Goal: Communication & Community: Answer question/provide support

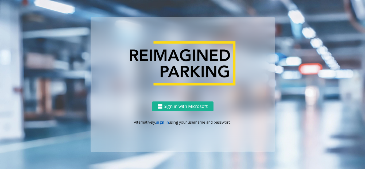
click at [164, 123] on link "sign in" at bounding box center [162, 122] width 13 height 5
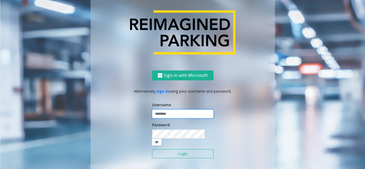
click at [167, 119] on input "text" at bounding box center [182, 113] width 61 height 9
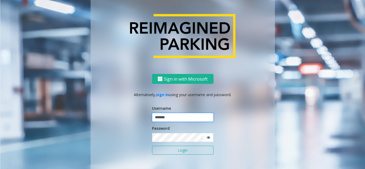
drag, startPoint x: 181, startPoint y: 116, endPoint x: 148, endPoint y: 119, distance: 33.5
click at [148, 119] on div "Sign in with Microsoft Alternatively, sign in using your username and password.…" at bounding box center [182, 126] width 184 height 105
type input "*******"
click at [160, 149] on button "Login" at bounding box center [182, 150] width 61 height 9
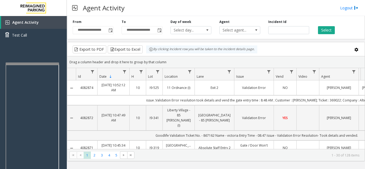
click at [6, 64] on div at bounding box center [32, 63] width 53 height 2
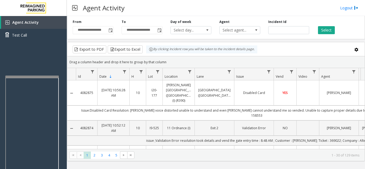
click at [6, 77] on div at bounding box center [31, 77] width 53 height 2
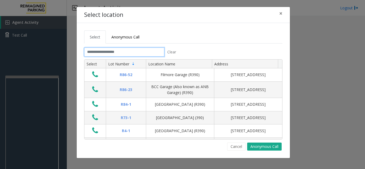
click at [111, 52] on input "text" at bounding box center [124, 52] width 80 height 9
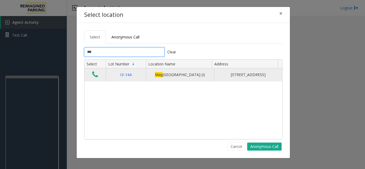
type input "***"
click at [97, 78] on icon "Data table" at bounding box center [95, 74] width 6 height 7
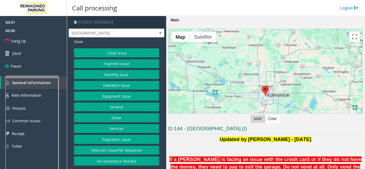
drag, startPoint x: 252, startPoint y: 97, endPoint x: 359, endPoint y: 76, distance: 109.6
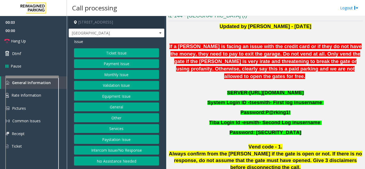
scroll to position [127, 0]
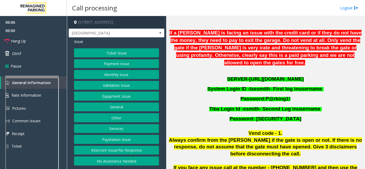
click at [271, 76] on span "https://mayfairsouth.tibacloud.ca/" at bounding box center [276, 79] width 54 height 6
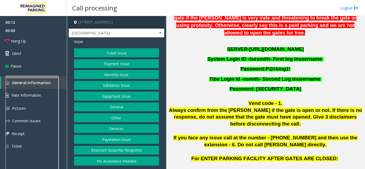
scroll to position [155, 0]
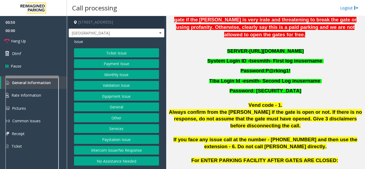
drag, startPoint x: 264, startPoint y: 63, endPoint x: 285, endPoint y: 63, distance: 21.4
click at [285, 66] on p "Password: P@rking1!" at bounding box center [265, 71] width 195 height 10
copy span "P@rking1!"
click at [112, 55] on button "Ticket Issue" at bounding box center [116, 52] width 85 height 9
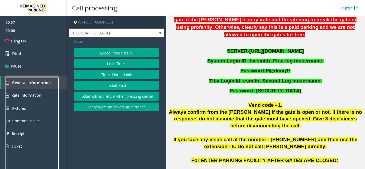
click at [113, 74] on button "Ticket Unreadable" at bounding box center [116, 74] width 85 height 9
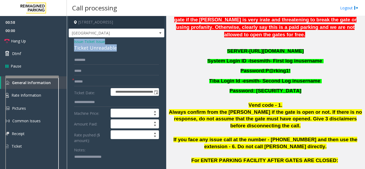
drag, startPoint x: 117, startPoint y: 52, endPoint x: 82, endPoint y: 46, distance: 35.5
click at [78, 46] on div "Issue - Ticket Issue Ticket Unreadable" at bounding box center [116, 45] width 85 height 13
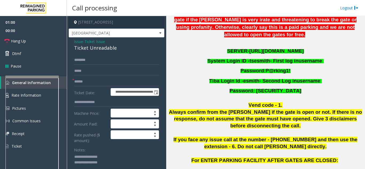
type textarea "**********"
click at [82, 86] on input "text" at bounding box center [116, 81] width 85 height 9
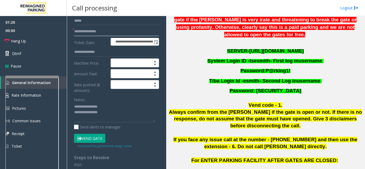
scroll to position [54, 0]
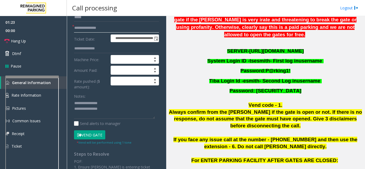
type input "**********"
click at [74, 109] on textarea at bounding box center [114, 109] width 81 height 20
type textarea "**********"
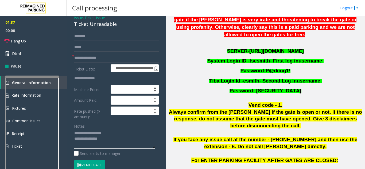
scroll to position [27, 0]
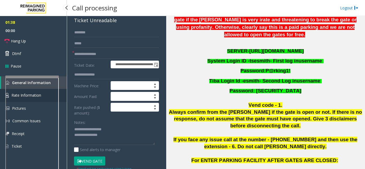
click at [62, 91] on link "Rate Information" at bounding box center [33, 95] width 67 height 13
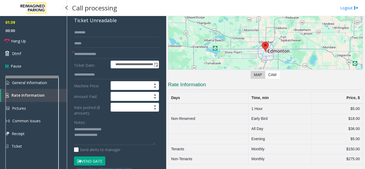
scroll to position [44, 0]
click at [63, 84] on link "General Information" at bounding box center [33, 82] width 67 height 13
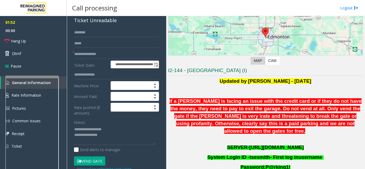
scroll to position [50, 0]
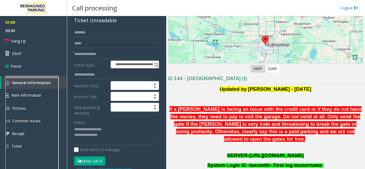
drag, startPoint x: 246, startPoint y: 112, endPoint x: 287, endPoint y: 116, distance: 41.8
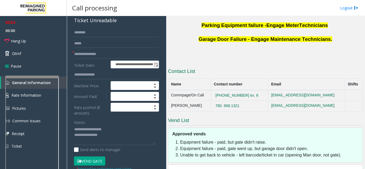
scroll to position [366, 0]
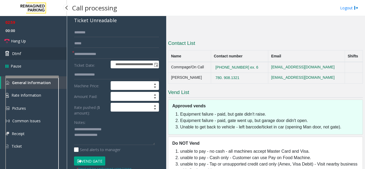
click at [35, 56] on link "Dtmf" at bounding box center [33, 53] width 67 height 13
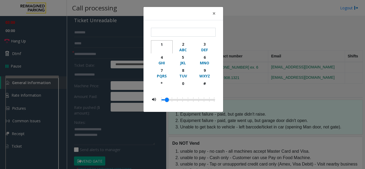
click at [161, 43] on div "1" at bounding box center [161, 45] width 15 height 6
type input "*"
click at [212, 12] on span "×" at bounding box center [213, 13] width 3 height 7
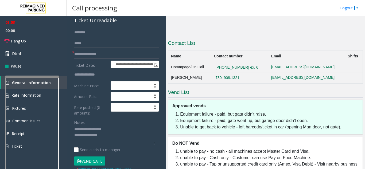
click at [122, 140] on textarea at bounding box center [114, 135] width 81 height 20
click at [143, 143] on textarea at bounding box center [114, 135] width 81 height 20
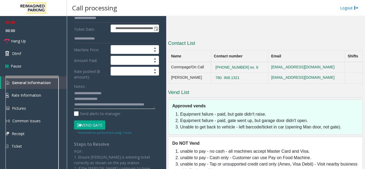
scroll to position [71, 0]
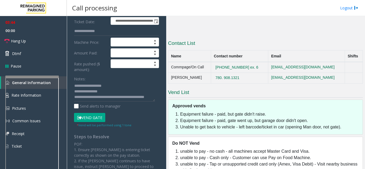
click at [92, 122] on button "Vend Gate" at bounding box center [89, 117] width 31 height 9
click at [97, 102] on textarea at bounding box center [114, 92] width 81 height 20
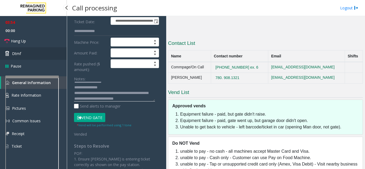
type textarea "**********"
click at [41, 55] on link "Dtmf" at bounding box center [33, 53] width 67 height 13
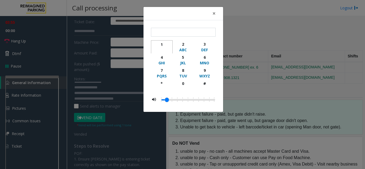
click at [161, 44] on div "1" at bounding box center [161, 45] width 15 height 6
type input "*"
click at [212, 14] on span "×" at bounding box center [213, 13] width 3 height 7
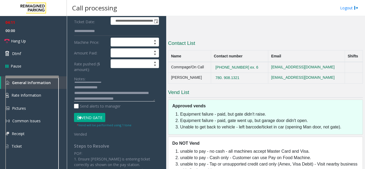
click at [145, 102] on textarea at bounding box center [114, 92] width 81 height 20
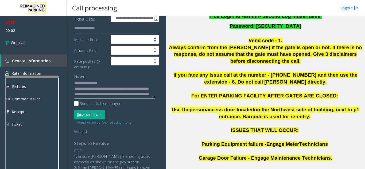
scroll to position [86, 0]
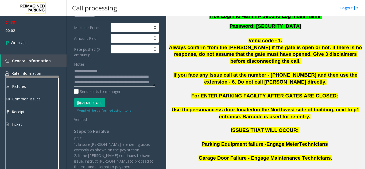
click at [124, 87] on textarea at bounding box center [114, 77] width 81 height 20
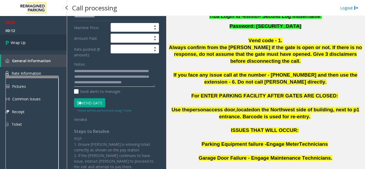
type textarea "**********"
click at [19, 40] on span "Wrap Up" at bounding box center [18, 43] width 15 height 6
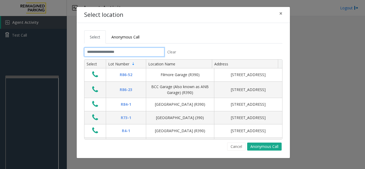
click at [99, 52] on input "text" at bounding box center [124, 52] width 80 height 9
click at [118, 37] on span "Anonymous Call" at bounding box center [125, 36] width 28 height 5
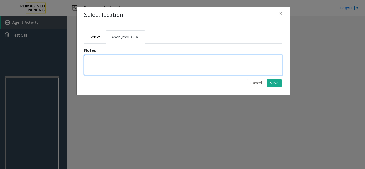
click at [107, 60] on textarea at bounding box center [183, 65] width 198 height 20
type textarea "**********"
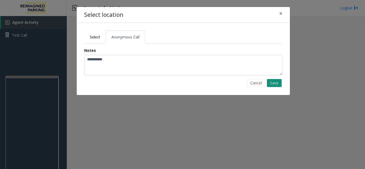
click at [281, 84] on button "Save" at bounding box center [274, 83] width 15 height 8
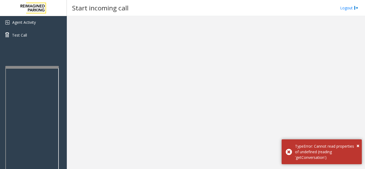
click at [6, 66] on div at bounding box center [31, 67] width 53 height 2
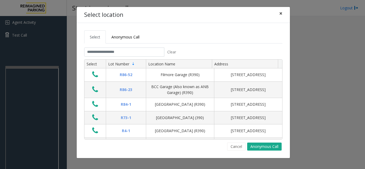
click at [281, 11] on span "×" at bounding box center [280, 13] width 3 height 7
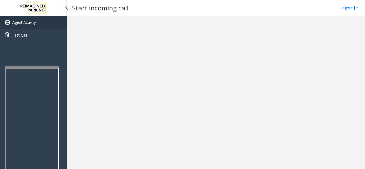
click at [45, 26] on link "Agent Activity" at bounding box center [33, 22] width 67 height 13
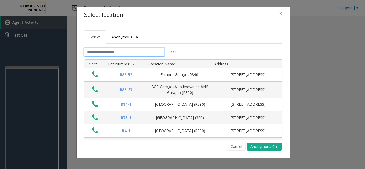
click at [102, 54] on input "text" at bounding box center [124, 52] width 80 height 9
click at [238, 147] on button "Cancel" at bounding box center [236, 147] width 18 height 8
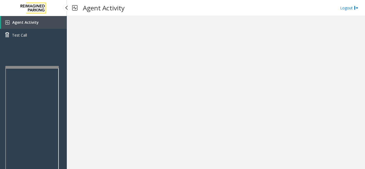
click at [35, 22] on span "Agent Activity" at bounding box center [25, 22] width 26 height 5
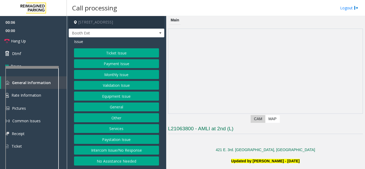
drag, startPoint x: 255, startPoint y: 123, endPoint x: 250, endPoint y: 126, distance: 6.3
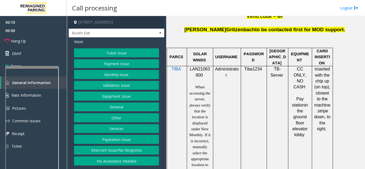
scroll to position [251, 0]
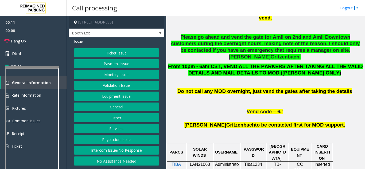
click at [120, 86] on button "Validation Issue" at bounding box center [116, 85] width 85 height 9
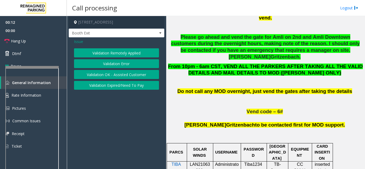
click at [116, 63] on button "Validation Error" at bounding box center [116, 63] width 85 height 9
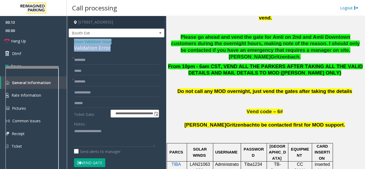
drag, startPoint x: 112, startPoint y: 49, endPoint x: 73, endPoint y: 42, distance: 39.9
click at [73, 42] on div "**********" at bounding box center [117, 150] width 96 height 227
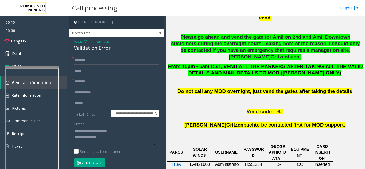
type textarea "**********"
drag, startPoint x: 205, startPoint y: 144, endPoint x: 189, endPoint y: 138, distance: 16.6
click at [189, 161] on p "LAN21063800" at bounding box center [200, 167] width 22 height 12
copy p "LAN21063800"
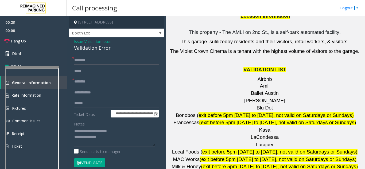
scroll to position [718, 0]
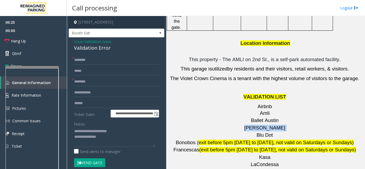
drag, startPoint x: 278, startPoint y: 66, endPoint x: 261, endPoint y: 66, distance: 17.6
click at [255, 125] on p "[PERSON_NAME]" at bounding box center [265, 128] width 195 height 7
type input "*******"
click at [93, 104] on input "text" at bounding box center [116, 103] width 85 height 9
click at [89, 103] on input "****" at bounding box center [116, 103] width 85 height 9
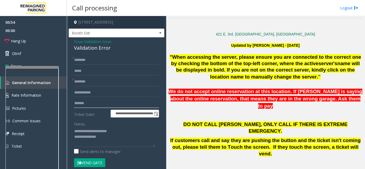
scroll to position [86, 0]
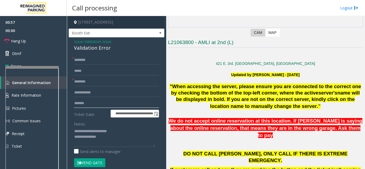
click at [87, 102] on input "*******" at bounding box center [116, 103] width 85 height 9
type input "*******"
click at [96, 61] on input "text" at bounding box center [116, 60] width 85 height 9
type input "*"
type input "*****"
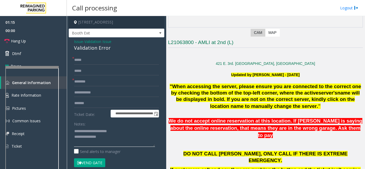
click at [107, 138] on textarea at bounding box center [114, 137] width 81 height 20
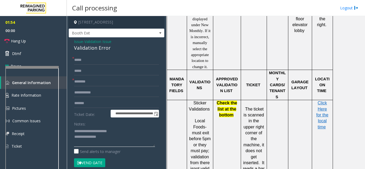
scroll to position [444, 0]
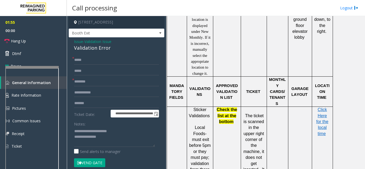
click at [317, 107] on p "Click Here for the local time" at bounding box center [322, 122] width 17 height 30
click at [321, 107] on span "Click Here for the local time" at bounding box center [322, 121] width 12 height 29
click at [87, 162] on button "Vend Gate" at bounding box center [89, 162] width 31 height 9
click at [105, 139] on textarea at bounding box center [114, 137] width 81 height 20
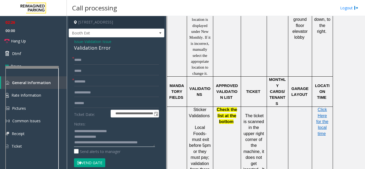
click at [93, 143] on textarea at bounding box center [114, 137] width 81 height 20
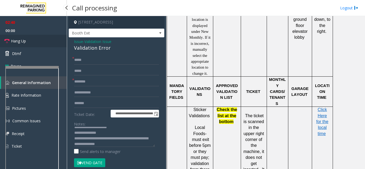
click at [41, 43] on link "Hang Up" at bounding box center [33, 41] width 67 height 13
click at [123, 144] on textarea at bounding box center [114, 137] width 81 height 20
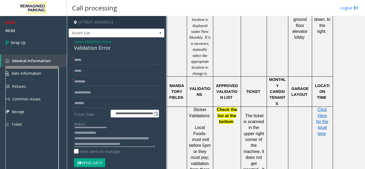
scroll to position [10, 0]
click at [81, 144] on textarea at bounding box center [114, 137] width 81 height 20
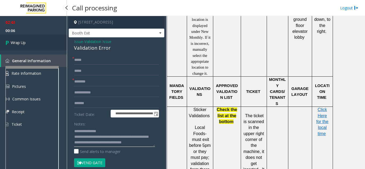
type textarea "**********"
click at [24, 45] on span "Wrap Up" at bounding box center [18, 43] width 15 height 6
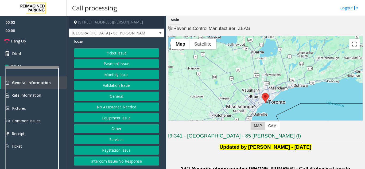
click at [100, 88] on button "Validation Issue" at bounding box center [116, 85] width 85 height 9
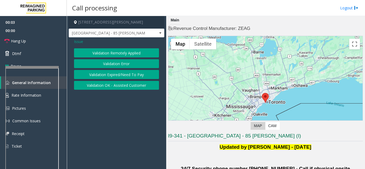
click at [112, 66] on button "Validation Error" at bounding box center [116, 63] width 85 height 9
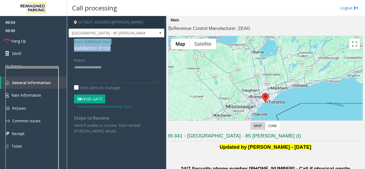
drag, startPoint x: 113, startPoint y: 45, endPoint x: 72, endPoint y: 42, distance: 41.7
click at [72, 42] on div "Issue - Validation Issue Validation Error Notes: Send alerts to manager Vend Ga…" at bounding box center [117, 88] width 96 height 102
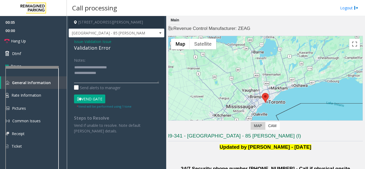
click at [109, 73] on textarea at bounding box center [116, 73] width 85 height 20
type textarea "*"
click at [77, 41] on span "Issue" at bounding box center [78, 42] width 9 height 6
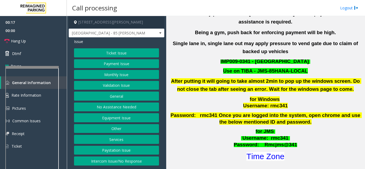
scroll to position [153, 0]
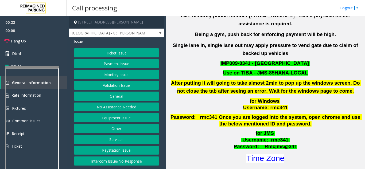
click at [127, 50] on button "Ticket Issue" at bounding box center [116, 52] width 85 height 9
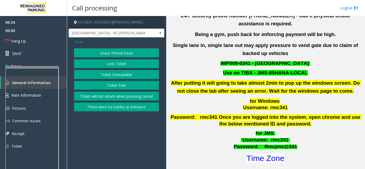
click at [115, 74] on button "Ticket Unreadable" at bounding box center [116, 74] width 85 height 9
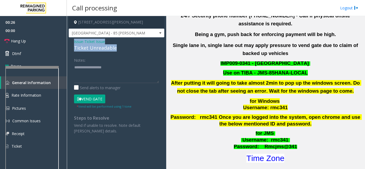
drag, startPoint x: 122, startPoint y: 46, endPoint x: 72, endPoint y: 42, distance: 50.1
click at [72, 42] on div "Issue - Ticket Issue Ticket Unreadable Notes: Send alerts to manager Vend Gate …" at bounding box center [117, 88] width 96 height 102
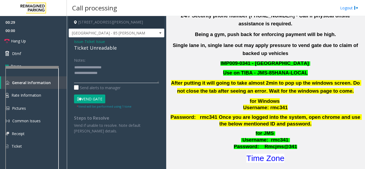
click at [113, 71] on textarea at bounding box center [116, 73] width 85 height 20
click at [115, 74] on textarea at bounding box center [116, 73] width 85 height 20
click at [91, 79] on textarea at bounding box center [116, 73] width 85 height 20
click at [95, 78] on textarea at bounding box center [116, 73] width 85 height 20
click at [93, 98] on button "Vend Gate" at bounding box center [89, 98] width 31 height 9
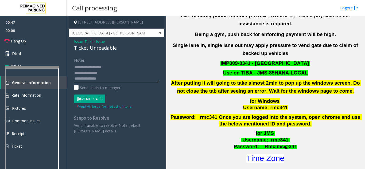
click at [114, 81] on textarea at bounding box center [116, 73] width 85 height 20
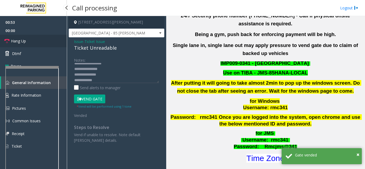
click at [38, 42] on link "Hang Up" at bounding box center [33, 41] width 67 height 13
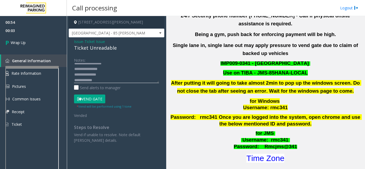
click at [104, 80] on textarea at bounding box center [116, 73] width 85 height 20
paste textarea "**********"
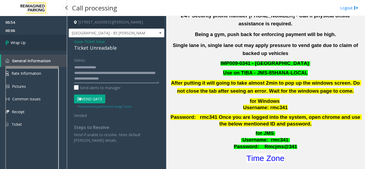
type textarea "**********"
click at [19, 40] on span "Wrap Up" at bounding box center [18, 43] width 15 height 6
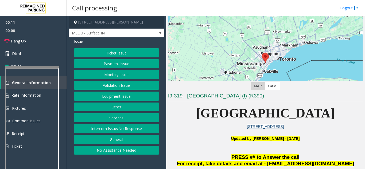
scroll to position [9, 0]
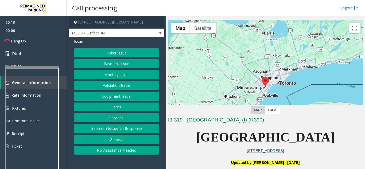
drag, startPoint x: 119, startPoint y: 128, endPoint x: 111, endPoint y: 79, distance: 49.4
click at [119, 123] on div "Ticket Issue Payment Issue Monthly Issue Validation Issue Equipment Issue Other…" at bounding box center [116, 101] width 85 height 106
drag, startPoint x: 110, startPoint y: 127, endPoint x: 105, endPoint y: 82, distance: 44.7
click at [110, 125] on button "Intercom Issue/No Response" at bounding box center [116, 128] width 85 height 9
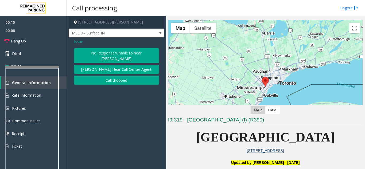
click at [98, 50] on button "No Response/Unable to hear [PERSON_NAME]" at bounding box center [116, 55] width 85 height 15
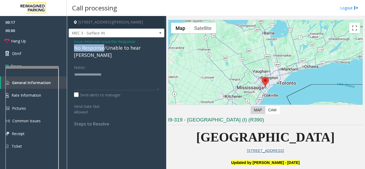
drag, startPoint x: 104, startPoint y: 48, endPoint x: 80, endPoint y: 50, distance: 24.3
click at [72, 49] on div "Issue - Intercom Issue/No Response No Response/Unable to hear [PERSON_NAME] Not…" at bounding box center [117, 84] width 96 height 94
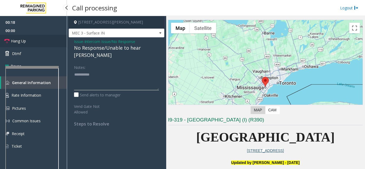
type textarea "**********"
click at [29, 44] on link "Hang Up" at bounding box center [33, 41] width 67 height 13
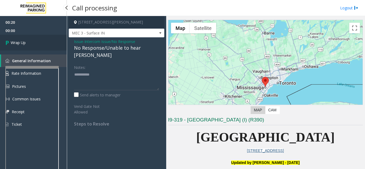
click at [25, 42] on span "Wrap Up" at bounding box center [18, 43] width 15 height 6
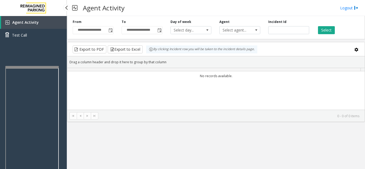
click at [25, 42] on div "Agent Activity Test Call" at bounding box center [33, 30] width 67 height 29
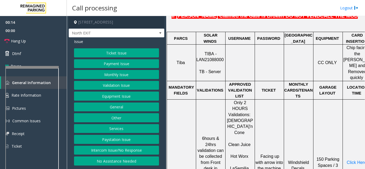
scroll to position [238, 0]
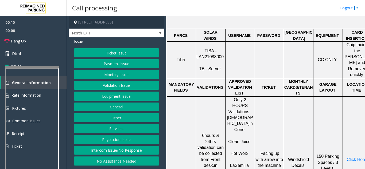
click at [121, 74] on button "Monthly Issue" at bounding box center [116, 74] width 85 height 9
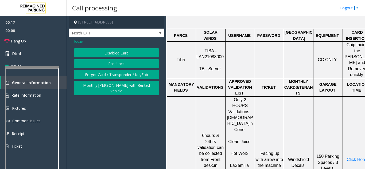
click at [77, 42] on span "Issue" at bounding box center [78, 42] width 9 height 6
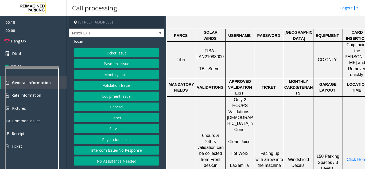
click at [114, 86] on button "Validation Issue" at bounding box center [116, 85] width 85 height 9
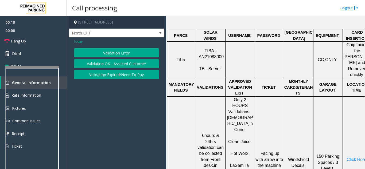
click at [115, 54] on button "Validation Error" at bounding box center [116, 52] width 85 height 9
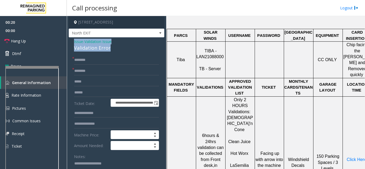
drag, startPoint x: 112, startPoint y: 48, endPoint x: 80, endPoint y: 41, distance: 32.9
click at [74, 42] on div "Issue - Validation Issue Validation Error" at bounding box center [116, 45] width 85 height 13
click at [80, 41] on span "Issue" at bounding box center [78, 42] width 9 height 6
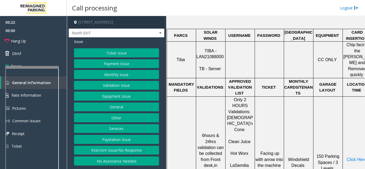
click at [107, 84] on button "Validation Issue" at bounding box center [116, 85] width 85 height 9
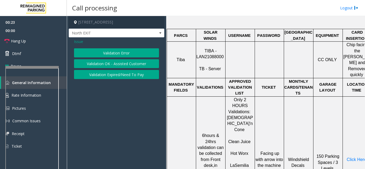
click at [106, 51] on button "Validation Error" at bounding box center [116, 52] width 85 height 9
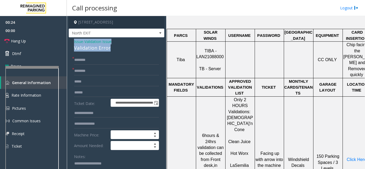
drag, startPoint x: 110, startPoint y: 48, endPoint x: 80, endPoint y: 42, distance: 31.4
type textarea "**********"
click at [209, 49] on span "TIBA - LAN21088000" at bounding box center [209, 54] width 27 height 10
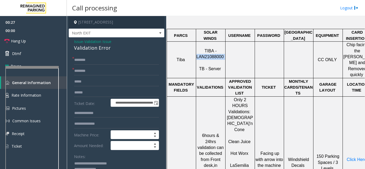
click at [209, 49] on span "TIBA - LAN21088000" at bounding box center [209, 54] width 27 height 10
copy p "LAN21088000"
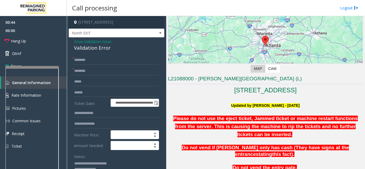
scroll to position [25, 0]
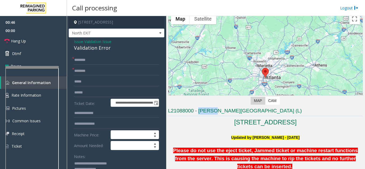
drag, startPoint x: 216, startPoint y: 112, endPoint x: 198, endPoint y: 110, distance: 18.0
click at [198, 110] on h3 "L21088000 - [PERSON_NAME][GEOGRAPHIC_DATA] (L)" at bounding box center [265, 111] width 195 height 9
type input "******"
click at [89, 114] on input "text" at bounding box center [116, 113] width 85 height 9
click at [81, 92] on input "text" at bounding box center [116, 92] width 85 height 9
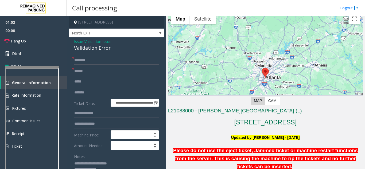
type input "*******"
drag, startPoint x: 93, startPoint y: 94, endPoint x: 72, endPoint y: 94, distance: 20.8
type input "*******"
drag, startPoint x: 209, startPoint y: 155, endPoint x: 352, endPoint y: 139, distance: 144.0
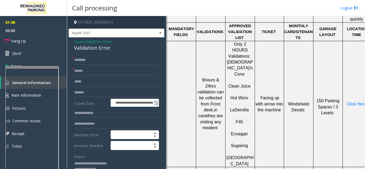
scroll to position [252, 0]
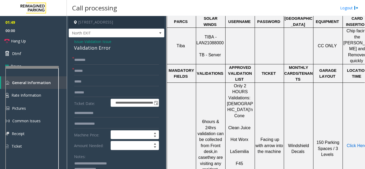
click at [355, 143] on span "Click Here" at bounding box center [356, 145] width 20 height 5
click at [62, 91] on link "Rate Information" at bounding box center [33, 95] width 67 height 13
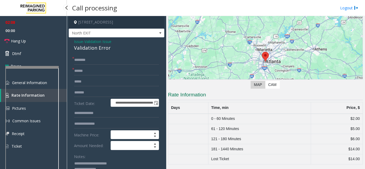
scroll to position [41, 0]
click at [64, 81] on link "General Information" at bounding box center [33, 82] width 67 height 13
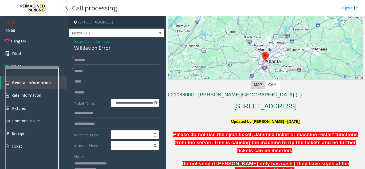
scroll to position [252, 0]
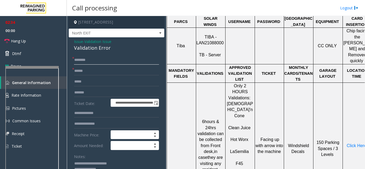
click at [91, 58] on input "text" at bounding box center [116, 60] width 85 height 9
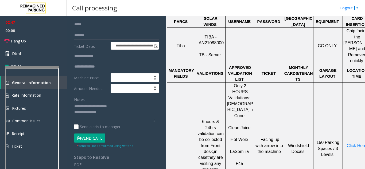
scroll to position [72, 0]
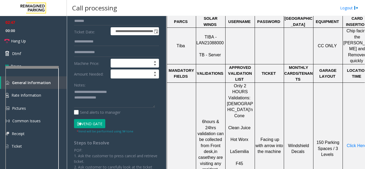
type input "****"
click at [97, 124] on button "Vend Gate" at bounding box center [89, 123] width 31 height 9
click at [110, 102] on textarea at bounding box center [114, 98] width 81 height 20
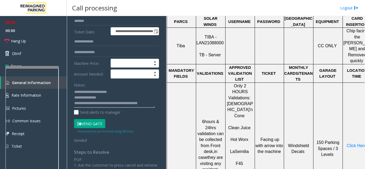
scroll to position [4, 0]
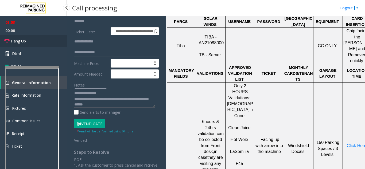
click at [31, 41] on link "Hang Up" at bounding box center [33, 41] width 67 height 13
click at [107, 102] on textarea at bounding box center [114, 98] width 81 height 20
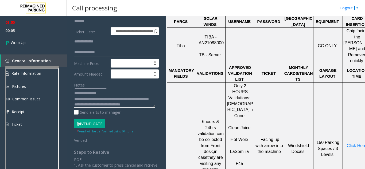
scroll to position [10, 0]
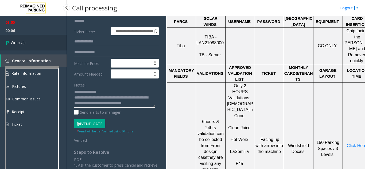
type textarea "**********"
click at [19, 42] on span "Wrap Up" at bounding box center [18, 43] width 15 height 6
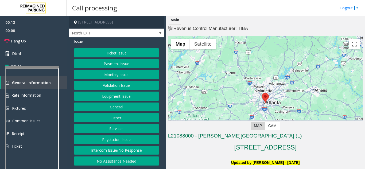
click at [115, 83] on button "Validation Issue" at bounding box center [116, 85] width 85 height 9
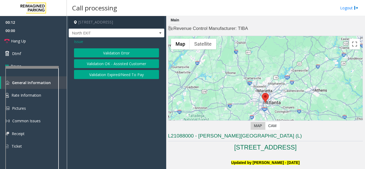
click at [118, 54] on button "Validation Error" at bounding box center [116, 52] width 85 height 9
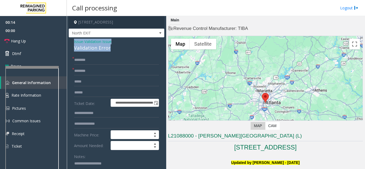
drag, startPoint x: 122, startPoint y: 49, endPoint x: 72, endPoint y: 41, distance: 50.2
copy div "Issue - Validation Issue Validation Error"
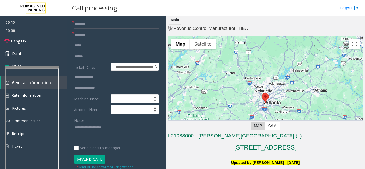
scroll to position [37, 0]
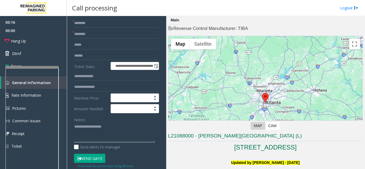
click at [100, 129] on textarea at bounding box center [114, 133] width 81 height 20
paste textarea "**********"
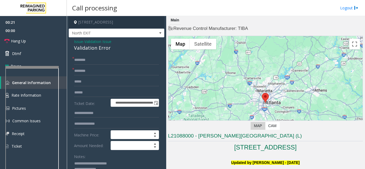
type textarea "**********"
drag, startPoint x: 216, startPoint y: 136, endPoint x: 199, endPoint y: 136, distance: 17.3
click at [199, 136] on h3 "L21088000 - [PERSON_NAME][GEOGRAPHIC_DATA] (L)" at bounding box center [265, 136] width 195 height 9
type input "******"
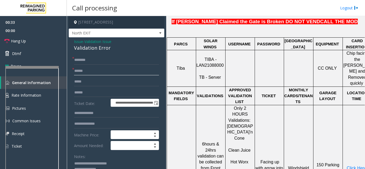
scroll to position [228, 0]
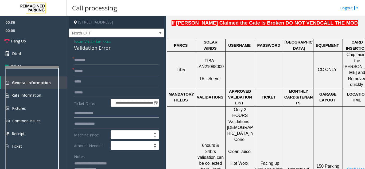
click at [86, 112] on input "text" at bounding box center [116, 113] width 85 height 9
click at [87, 92] on input "text" at bounding box center [116, 92] width 85 height 9
type input "*******"
click at [81, 93] on input "*******" at bounding box center [116, 92] width 85 height 9
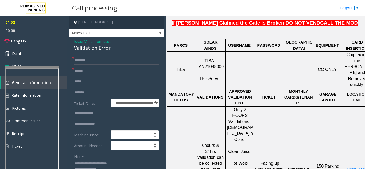
click at [85, 93] on input "*******" at bounding box center [116, 92] width 85 height 9
click at [86, 93] on input "*******" at bounding box center [116, 92] width 85 height 9
click at [91, 93] on input "*******" at bounding box center [116, 92] width 85 height 9
click at [82, 60] on input "text" at bounding box center [116, 60] width 85 height 9
type input "*******"
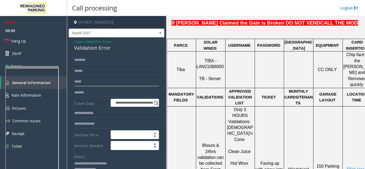
click at [87, 82] on input "text" at bounding box center [116, 81] width 85 height 9
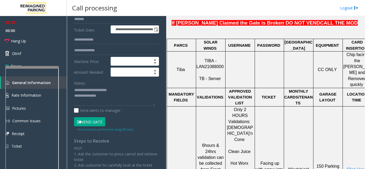
scroll to position [77, 0]
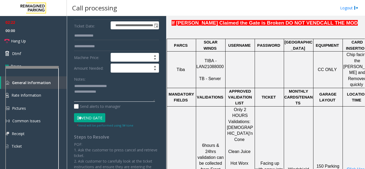
click at [111, 101] on textarea at bounding box center [114, 92] width 81 height 20
click at [353, 167] on span "Click Here" at bounding box center [356, 169] width 20 height 5
click at [98, 98] on textarea at bounding box center [114, 92] width 81 height 20
drag, startPoint x: 92, startPoint y: 98, endPoint x: 73, endPoint y: 99, distance: 19.8
click at [73, 99] on div "**********" at bounding box center [116, 135] width 93 height 315
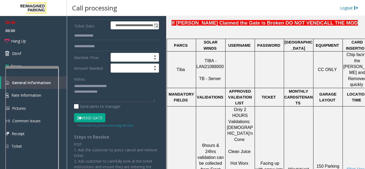
click at [86, 116] on button "Vend Gate" at bounding box center [89, 117] width 31 height 9
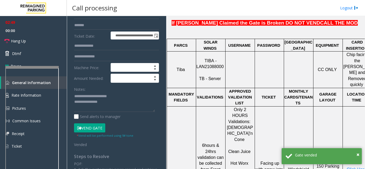
scroll to position [78, 0]
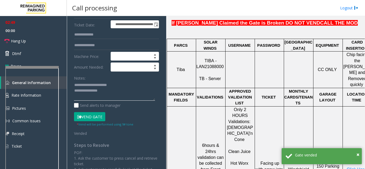
click at [119, 92] on textarea at bounding box center [114, 91] width 81 height 20
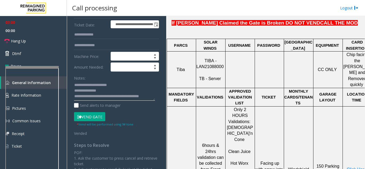
scroll to position [4, 0]
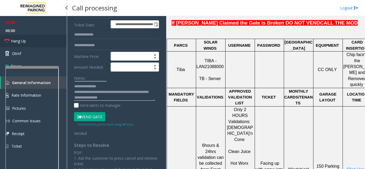
type textarea "**********"
click at [40, 35] on link "Hang Up" at bounding box center [33, 41] width 67 height 13
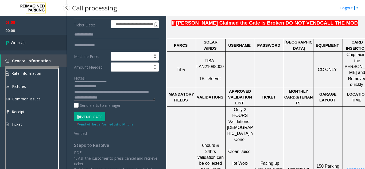
click at [31, 48] on link "Wrap Up" at bounding box center [33, 43] width 67 height 16
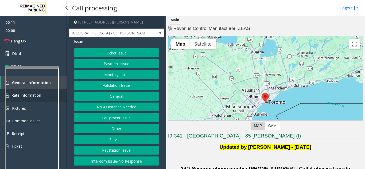
click at [62, 91] on link "Rate Information" at bounding box center [33, 95] width 67 height 13
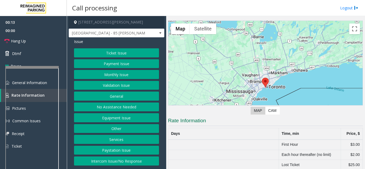
scroll to position [31, 0]
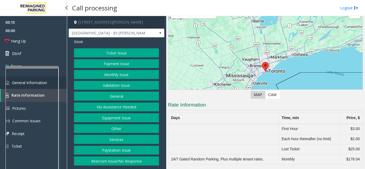
click at [62, 84] on link "General Information" at bounding box center [33, 82] width 67 height 13
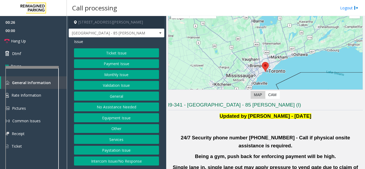
click at [117, 140] on button "Services" at bounding box center [116, 139] width 85 height 9
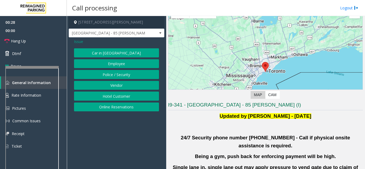
click at [116, 85] on button "Vendor" at bounding box center [116, 85] width 85 height 9
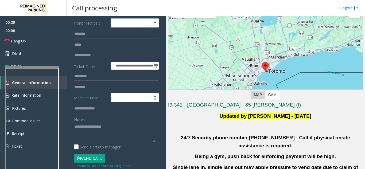
scroll to position [80, 0]
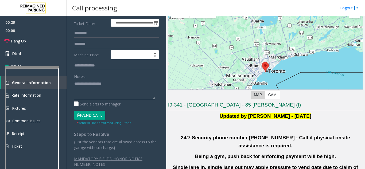
click at [85, 87] on textarea at bounding box center [114, 89] width 81 height 20
click at [63, 92] on link "Rate Information" at bounding box center [33, 95] width 67 height 13
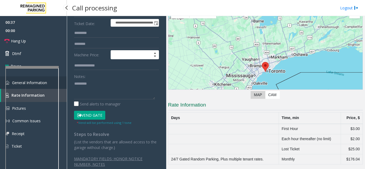
click at [64, 81] on link "General Information" at bounding box center [33, 82] width 67 height 13
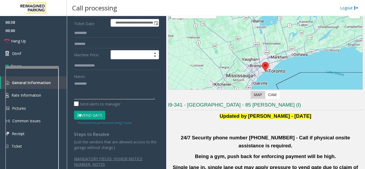
click at [92, 82] on textarea at bounding box center [114, 89] width 81 height 20
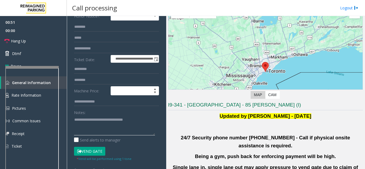
scroll to position [35, 0]
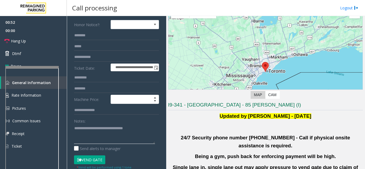
type textarea "**********"
click at [83, 35] on input "text" at bounding box center [116, 35] width 85 height 9
type input "*****"
click at [94, 64] on label "Ticket Date:" at bounding box center [91, 68] width 37 height 8
click at [148, 131] on textarea at bounding box center [114, 134] width 81 height 20
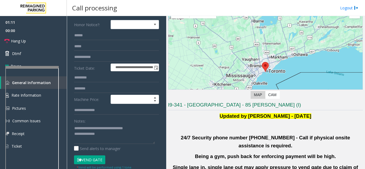
click at [94, 160] on button "Vend Gate" at bounding box center [89, 159] width 31 height 9
click at [112, 137] on textarea at bounding box center [114, 134] width 81 height 20
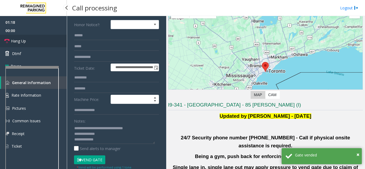
click at [35, 39] on link "Hang Up" at bounding box center [33, 41] width 67 height 13
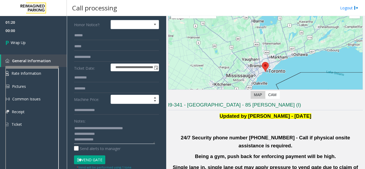
click at [119, 129] on textarea at bounding box center [114, 134] width 81 height 20
drag, startPoint x: 115, startPoint y: 128, endPoint x: 120, endPoint y: 129, distance: 5.4
click at [120, 129] on textarea at bounding box center [114, 134] width 81 height 20
click at [127, 139] on textarea at bounding box center [114, 134] width 81 height 20
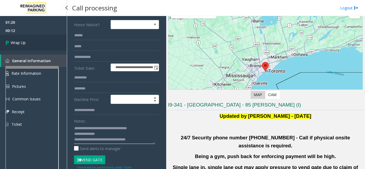
type textarea "**********"
click at [16, 39] on link "Wrap Up" at bounding box center [33, 43] width 67 height 16
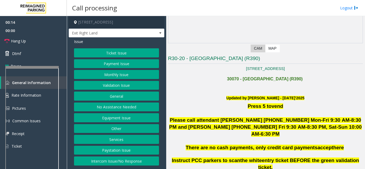
scroll to position [132, 0]
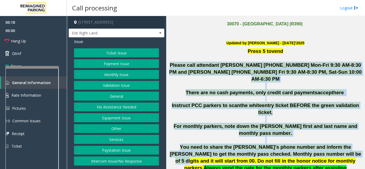
drag, startPoint x: 169, startPoint y: 64, endPoint x: 299, endPoint y: 136, distance: 148.6
click at [247, 102] on span "the white" at bounding box center [251, 105] width 22 height 6
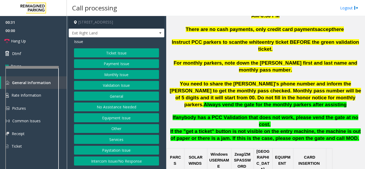
scroll to position [239, 0]
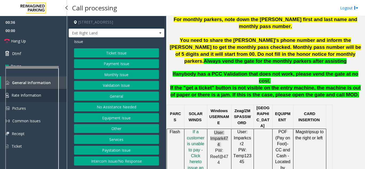
click at [62, 90] on link "Rate Information" at bounding box center [33, 95] width 67 height 13
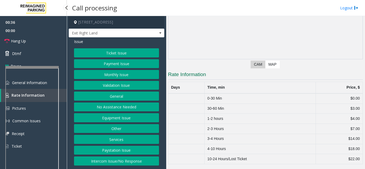
scroll to position [61, 0]
click at [108, 86] on button "Validation Issue" at bounding box center [116, 85] width 85 height 9
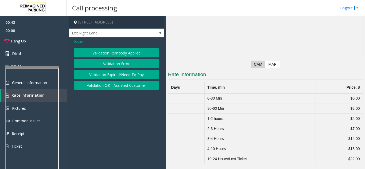
click at [112, 64] on button "Validation Error" at bounding box center [116, 63] width 85 height 9
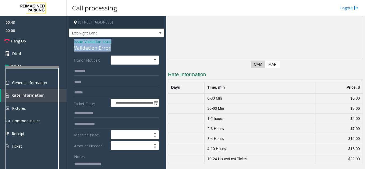
drag, startPoint x: 114, startPoint y: 48, endPoint x: 88, endPoint y: 46, distance: 25.7
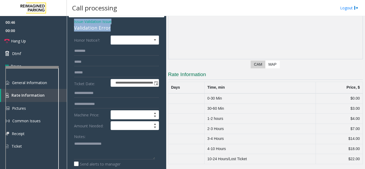
scroll to position [0, 0]
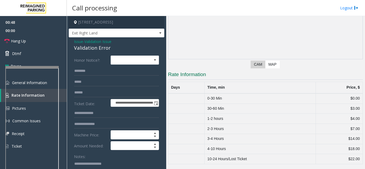
click at [89, 57] on label "Honor Notice?:" at bounding box center [91, 60] width 37 height 9
click at [64, 86] on link "General Information" at bounding box center [33, 82] width 67 height 13
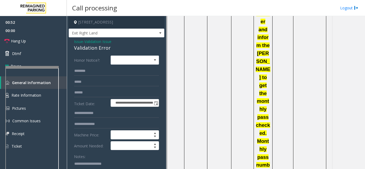
scroll to position [800, 0]
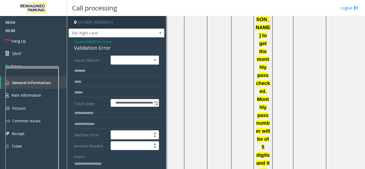
click at [78, 41] on span "Issue" at bounding box center [78, 42] width 9 height 6
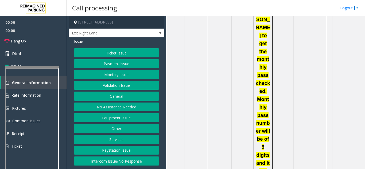
click at [112, 55] on button "Ticket Issue" at bounding box center [116, 52] width 85 height 9
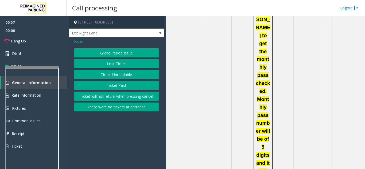
click at [116, 64] on button "Lost Ticket" at bounding box center [116, 63] width 85 height 9
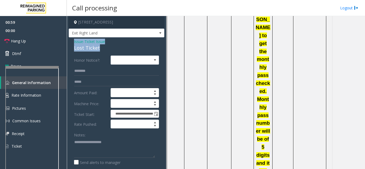
drag, startPoint x: 99, startPoint y: 49, endPoint x: 72, endPoint y: 42, distance: 27.6
click at [72, 42] on div "**********" at bounding box center [117, 136] width 96 height 198
click at [99, 151] on textarea at bounding box center [114, 148] width 81 height 20
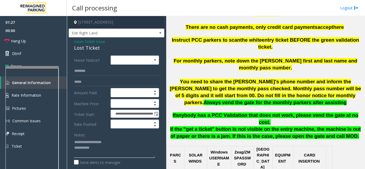
scroll to position [143, 0]
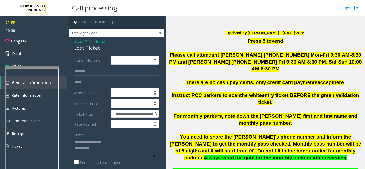
type textarea "**********"
click at [78, 69] on input "text" at bounding box center [116, 70] width 85 height 9
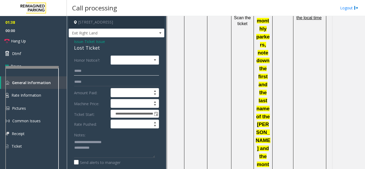
scroll to position [383, 0]
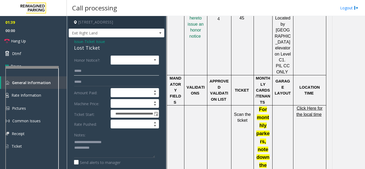
type input "****"
click at [310, 106] on span "Click Here for the local time" at bounding box center [309, 111] width 26 height 10
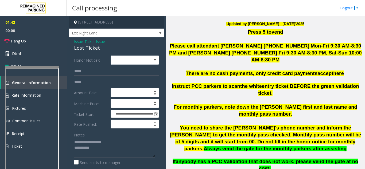
scroll to position [143, 0]
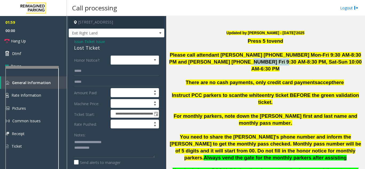
drag, startPoint x: 245, startPoint y: 62, endPoint x: 216, endPoint y: 63, distance: 28.6
click at [216, 63] on span "Please call attendant [PERSON_NAME] [PHONE_NUMBER] Mon-Fri 9:30 AM-8:30 PM and …" at bounding box center [265, 61] width 192 height 19
copy span "[PHONE_NUMBER]"
click at [105, 151] on textarea at bounding box center [114, 148] width 81 height 20
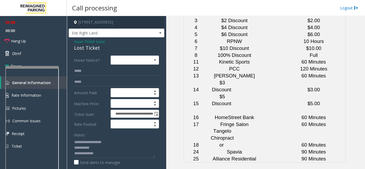
scroll to position [1424, 0]
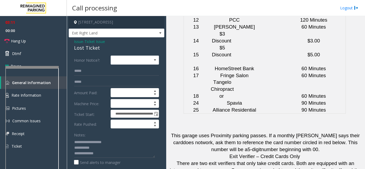
drag, startPoint x: 225, startPoint y: 77, endPoint x: 207, endPoint y: 70, distance: 19.3
drag, startPoint x: 205, startPoint y: 70, endPoint x: 219, endPoint y: 74, distance: 14.9
drag, startPoint x: 229, startPoint y: 79, endPoint x: 207, endPoint y: 71, distance: 23.2
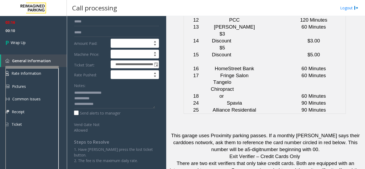
scroll to position [53, 0]
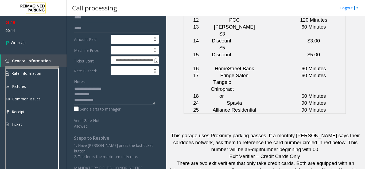
click at [111, 102] on textarea at bounding box center [114, 94] width 81 height 20
paste textarea "**********"
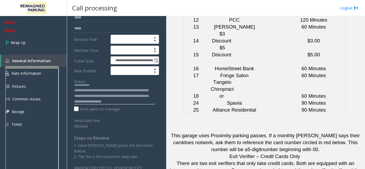
scroll to position [15, 0]
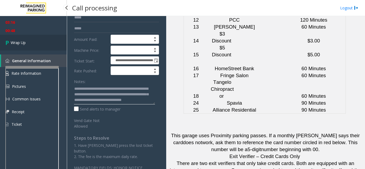
type textarea "**********"
click at [20, 47] on link "Wrap Up" at bounding box center [33, 43] width 67 height 16
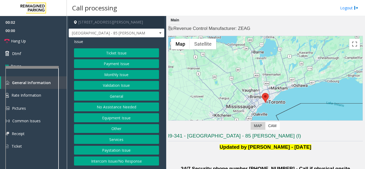
click at [116, 85] on button "Validation Issue" at bounding box center [116, 85] width 85 height 9
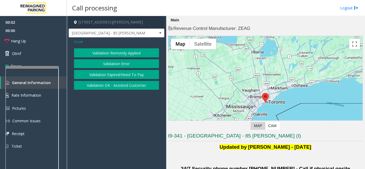
click at [115, 61] on button "Validation Error" at bounding box center [116, 63] width 85 height 9
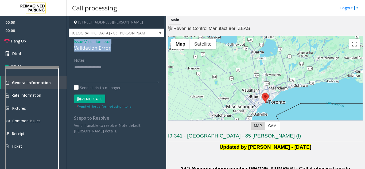
drag, startPoint x: 109, startPoint y: 47, endPoint x: 76, endPoint y: 42, distance: 34.3
click at [72, 42] on div "Issue - Validation Issue Validation Error Notes: Send alerts to manager Vend Ga…" at bounding box center [117, 88] width 96 height 102
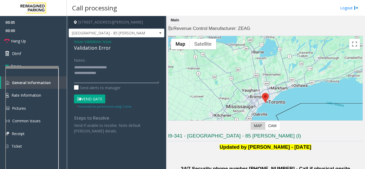
click at [112, 72] on textarea at bounding box center [116, 73] width 85 height 20
click at [128, 72] on textarea at bounding box center [116, 73] width 85 height 20
click at [107, 79] on textarea at bounding box center [116, 73] width 85 height 20
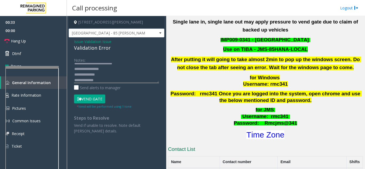
scroll to position [240, 0]
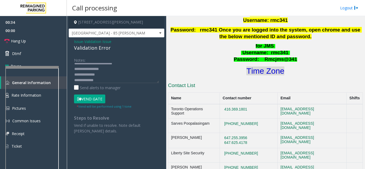
click at [262, 66] on font "Time Zone" at bounding box center [265, 70] width 38 height 9
click at [89, 101] on button "Vend Gate" at bounding box center [89, 98] width 31 height 9
click at [101, 79] on textarea at bounding box center [116, 73] width 85 height 20
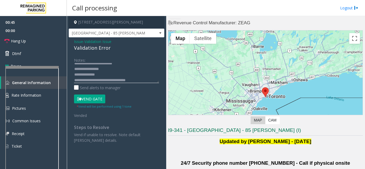
scroll to position [0, 0]
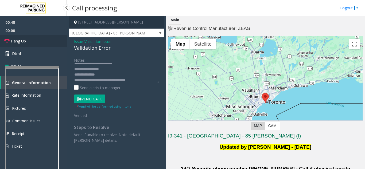
type textarea "**********"
click at [19, 44] on link "Hang Up" at bounding box center [33, 41] width 67 height 13
click at [17, 44] on link "Hang Up" at bounding box center [33, 41] width 67 height 13
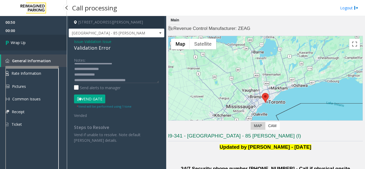
click at [18, 44] on span "Wrap Up" at bounding box center [18, 43] width 15 height 6
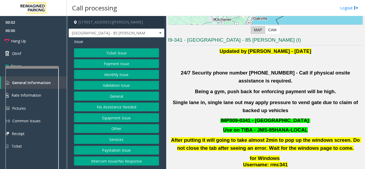
scroll to position [107, 0]
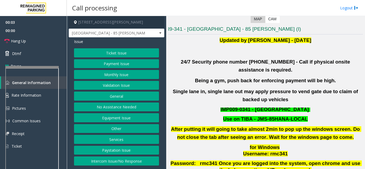
click at [110, 86] on button "Validation Issue" at bounding box center [116, 85] width 85 height 9
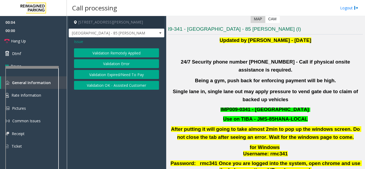
click at [110, 65] on button "Validation Error" at bounding box center [116, 63] width 85 height 9
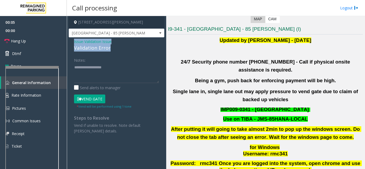
drag, startPoint x: 107, startPoint y: 47, endPoint x: 74, endPoint y: 41, distance: 33.8
click at [71, 41] on div "Issue - Validation Issue Validation Error Notes: Send alerts to manager Vend Ga…" at bounding box center [117, 88] width 96 height 102
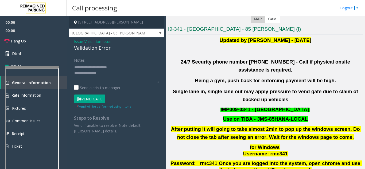
click at [106, 73] on textarea at bounding box center [116, 73] width 85 height 20
click at [96, 72] on textarea at bounding box center [116, 73] width 85 height 20
click at [100, 67] on textarea at bounding box center [116, 73] width 85 height 20
click at [91, 74] on textarea at bounding box center [116, 73] width 85 height 20
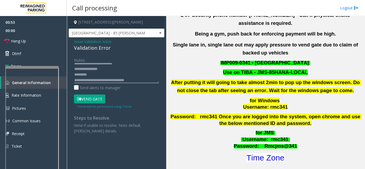
scroll to position [240, 0]
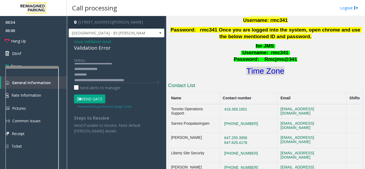
click at [267, 66] on font "Time Zone" at bounding box center [265, 70] width 38 height 9
click at [96, 75] on textarea at bounding box center [116, 73] width 85 height 20
drag, startPoint x: 97, startPoint y: 79, endPoint x: 137, endPoint y: 79, distance: 40.0
click at [137, 79] on textarea at bounding box center [116, 73] width 85 height 20
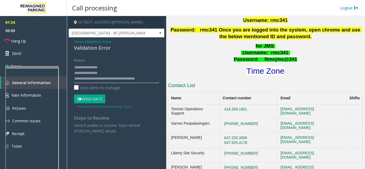
scroll to position [15, 0]
type textarea "**********"
click at [45, 42] on link "Hang Up" at bounding box center [33, 41] width 67 height 13
click at [34, 42] on link "Hang Up" at bounding box center [33, 41] width 67 height 13
click at [27, 42] on link "Hang Up" at bounding box center [33, 41] width 67 height 13
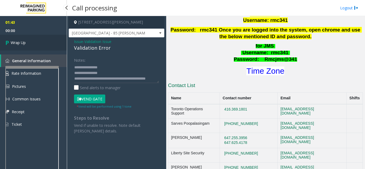
click at [22, 41] on span "Wrap Up" at bounding box center [18, 43] width 15 height 6
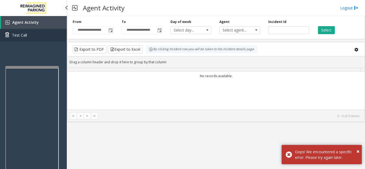
click at [33, 40] on link "Test Call" at bounding box center [33, 35] width 67 height 13
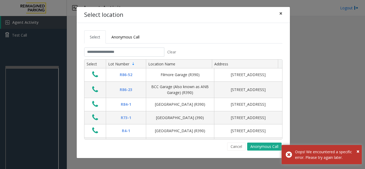
click at [279, 12] on span "×" at bounding box center [280, 13] width 3 height 7
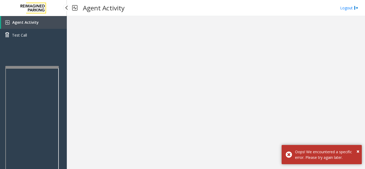
drag, startPoint x: 24, startPoint y: 22, endPoint x: 58, endPoint y: 0, distance: 40.9
click at [24, 22] on span "Agent Activity" at bounding box center [25, 22] width 26 height 5
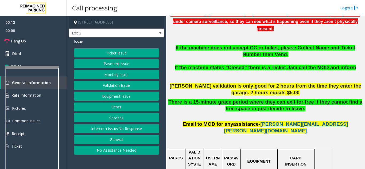
scroll to position [214, 0]
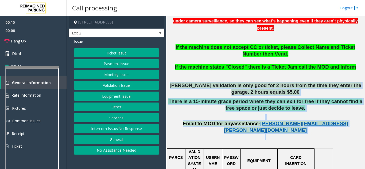
drag, startPoint x: 169, startPoint y: 79, endPoint x: 330, endPoint y: 123, distance: 166.0
click at [330, 134] on p at bounding box center [265, 140] width 195 height 12
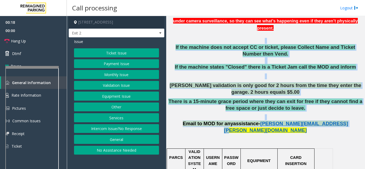
drag, startPoint x: 354, startPoint y: 119, endPoint x: 180, endPoint y: 35, distance: 193.5
click at [180, 35] on p at bounding box center [265, 38] width 195 height 12
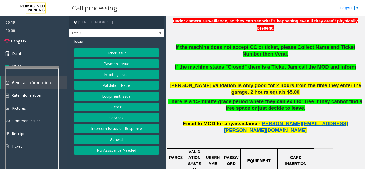
click at [135, 95] on button "Equipment Issue" at bounding box center [116, 96] width 85 height 9
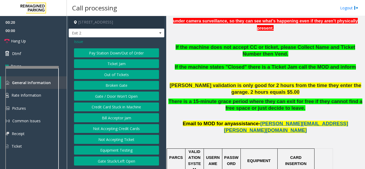
click at [135, 94] on button "Gate / Door Won't Open" at bounding box center [116, 96] width 85 height 9
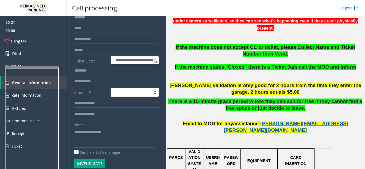
scroll to position [107, 0]
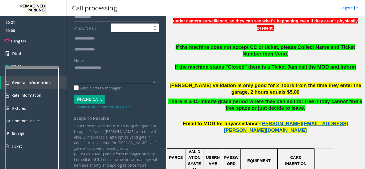
click at [90, 69] on textarea at bounding box center [114, 73] width 81 height 20
click at [52, 40] on link "Hang Up" at bounding box center [33, 41] width 67 height 13
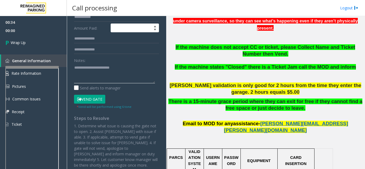
click at [130, 69] on textarea at bounding box center [114, 73] width 81 height 20
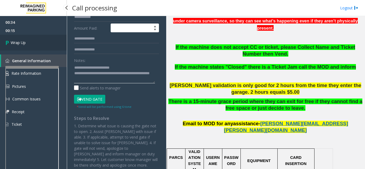
type textarea "**********"
click at [15, 39] on link "Wrap Up" at bounding box center [33, 43] width 67 height 16
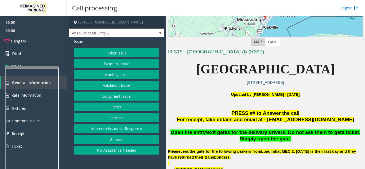
scroll to position [80, 0]
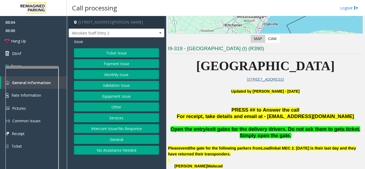
click at [131, 130] on button "Intercom Issue/No Response" at bounding box center [116, 128] width 85 height 9
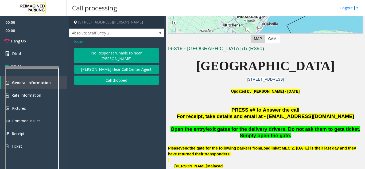
click at [97, 54] on button "No Response/Unable to hear [PERSON_NAME]" at bounding box center [116, 55] width 85 height 15
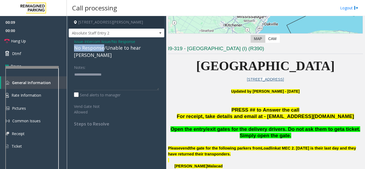
drag, startPoint x: 104, startPoint y: 47, endPoint x: 76, endPoint y: 47, distance: 27.8
click at [71, 49] on div "Issue - Intercom Issue/No Response No Response/Unable to hear [PERSON_NAME] Not…" at bounding box center [117, 84] width 96 height 94
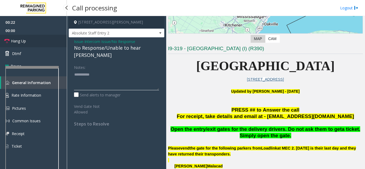
type textarea "**********"
click at [39, 44] on link "Hang Up" at bounding box center [33, 41] width 67 height 13
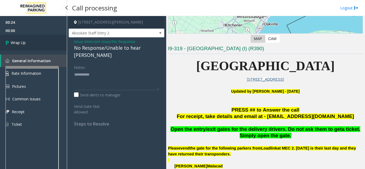
click at [26, 43] on link "Wrap Up" at bounding box center [33, 43] width 67 height 16
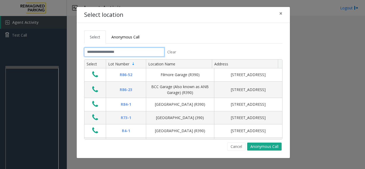
click at [141, 55] on input "text" at bounding box center [124, 52] width 80 height 9
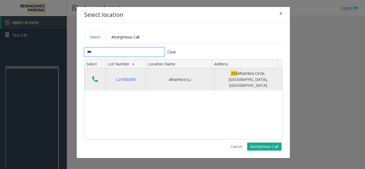
type input "***"
click at [97, 77] on icon "Data table" at bounding box center [95, 79] width 6 height 7
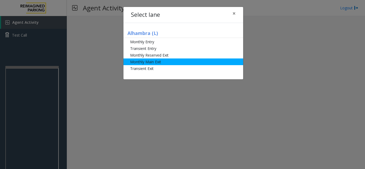
click at [152, 60] on li "Monthly Main Exit" at bounding box center [183, 61] width 120 height 7
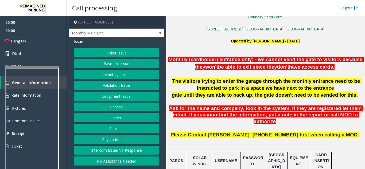
scroll to position [240, 0]
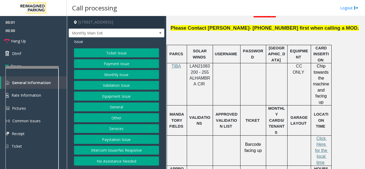
click at [198, 64] on span "LAN21083200 - 255 ALHAMBRA CIR" at bounding box center [199, 75] width 21 height 22
copy span "LAN21083200"
click at [116, 74] on button "Monthly Issue" at bounding box center [116, 74] width 85 height 9
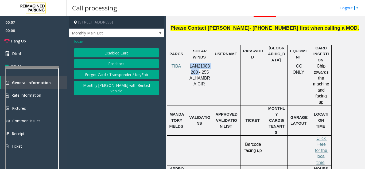
click at [111, 54] on button "Disabled Card" at bounding box center [116, 52] width 85 height 9
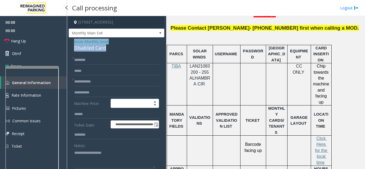
drag, startPoint x: 80, startPoint y: 45, endPoint x: 69, endPoint y: 41, distance: 12.2
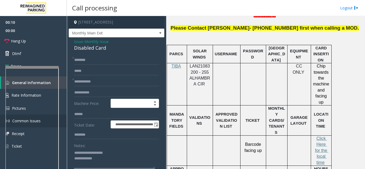
type textarea "**********"
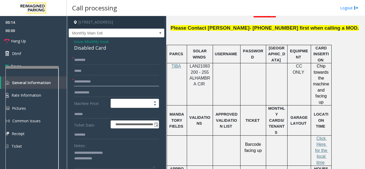
click at [90, 85] on input "text" at bounding box center [116, 81] width 85 height 9
click at [85, 83] on input "***" at bounding box center [116, 81] width 85 height 9
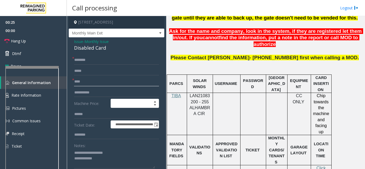
scroll to position [214, 0]
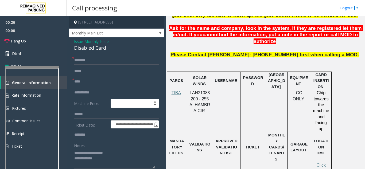
type input "****"
drag, startPoint x: 197, startPoint y: 93, endPoint x: 188, endPoint y: 86, distance: 11.1
click at [188, 90] on div "LAN21083200 - 255 ALHAMBRA CIR" at bounding box center [200, 102] width 26 height 24
copy span "LAN21083200"
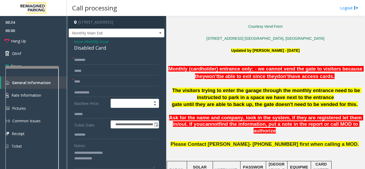
scroll to position [133, 0]
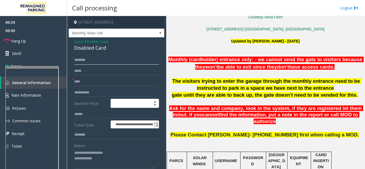
click at [85, 57] on input "text" at bounding box center [116, 60] width 85 height 9
click at [74, 61] on input "***" at bounding box center [116, 60] width 85 height 9
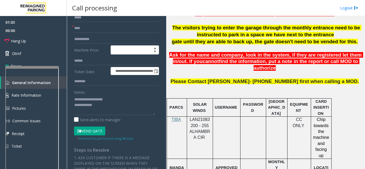
scroll to position [0, 0]
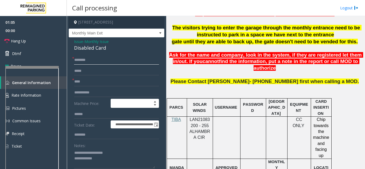
click at [75, 60] on input "********" at bounding box center [116, 60] width 85 height 9
click at [76, 60] on input "********" at bounding box center [116, 60] width 85 height 9
type input "********"
click at [113, 81] on input "****" at bounding box center [116, 81] width 85 height 9
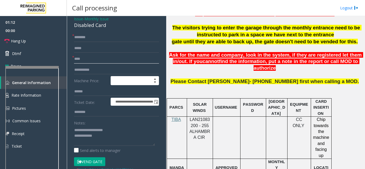
scroll to position [80, 0]
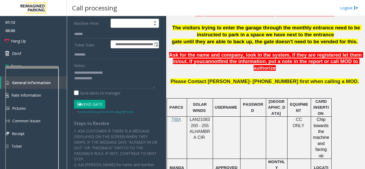
click at [92, 102] on button "Vend Gate" at bounding box center [89, 104] width 31 height 9
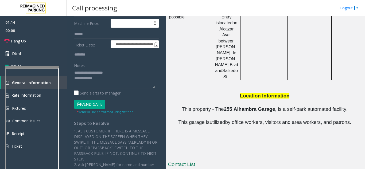
scroll to position [503, 0]
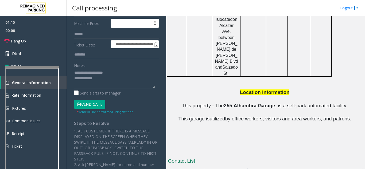
click at [131, 87] on textarea at bounding box center [114, 78] width 81 height 20
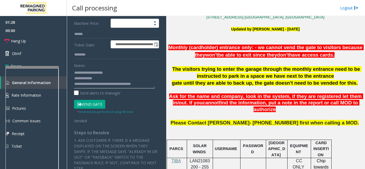
scroll to position [76, 0]
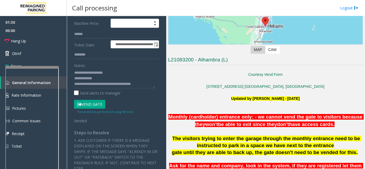
click at [93, 104] on button "Vend Gate" at bounding box center [89, 104] width 31 height 9
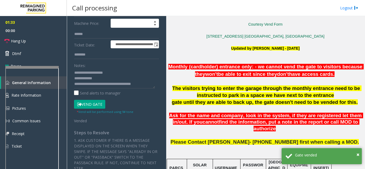
scroll to position [183, 0]
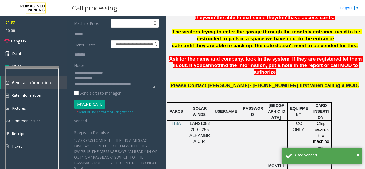
click at [147, 84] on textarea at bounding box center [114, 78] width 81 height 20
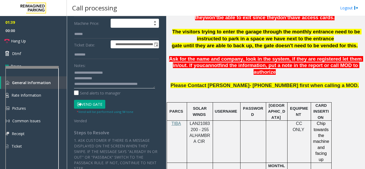
scroll to position [4, 0]
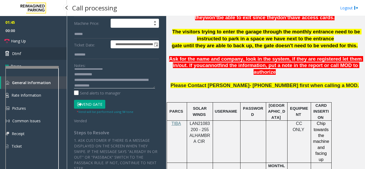
type textarea "**********"
click at [52, 54] on link "Dtmf" at bounding box center [33, 53] width 67 height 13
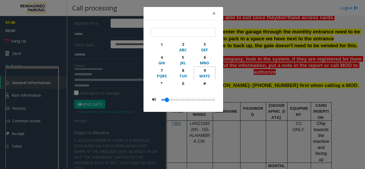
click at [204, 71] on div "9" at bounding box center [204, 71] width 15 height 6
click at [202, 88] on div "button" at bounding box center [204, 88] width 15 height 5
type input "**"
click at [212, 10] on span "×" at bounding box center [213, 13] width 3 height 7
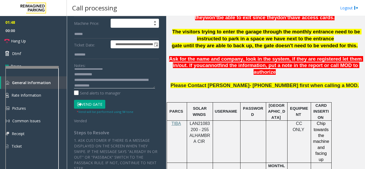
click at [119, 87] on textarea at bounding box center [114, 78] width 81 height 20
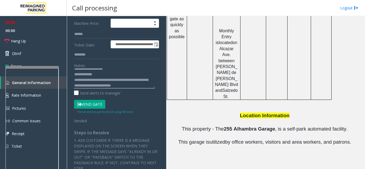
scroll to position [503, 0]
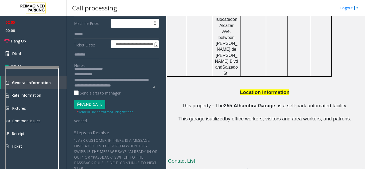
drag, startPoint x: 227, startPoint y: 147, endPoint x: 207, endPoint y: 138, distance: 21.8
copy button "[PHONE_NUMBER]"
click at [141, 84] on textarea at bounding box center [114, 78] width 81 height 20
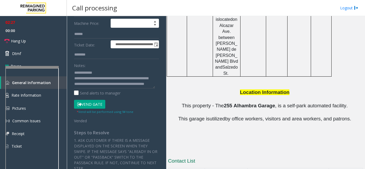
drag, startPoint x: 230, startPoint y: 144, endPoint x: 207, endPoint y: 137, distance: 23.8
copy button "[PHONE_NUMBER]"
drag, startPoint x: 193, startPoint y: 138, endPoint x: 167, endPoint y: 139, distance: 25.6
click at [167, 139] on div "Main Revenue Control Manufacturer: ZEAG ← Move left → Move right ↑ Move up ↓ Mo…" at bounding box center [265, 92] width 198 height 153
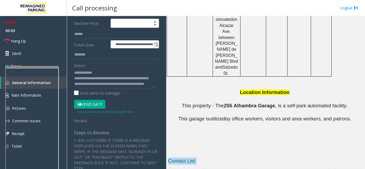
copy div "Contact List Name Contact number Email Shifts [PERSON_NAME] [PHONE_NUMBER] [PER…"
click at [116, 85] on textarea at bounding box center [114, 78] width 81 height 20
paste textarea "**********"
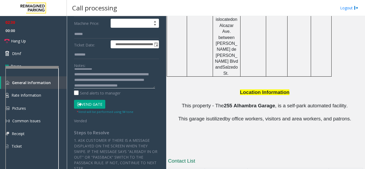
scroll to position [38, 0]
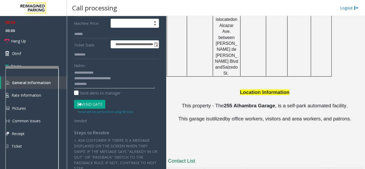
drag, startPoint x: 75, startPoint y: 79, endPoint x: 115, endPoint y: 79, distance: 40.0
click at [115, 79] on textarea at bounding box center [114, 78] width 81 height 20
drag, startPoint x: 99, startPoint y: 87, endPoint x: 76, endPoint y: 74, distance: 26.7
click at [76, 74] on textarea at bounding box center [114, 78] width 81 height 20
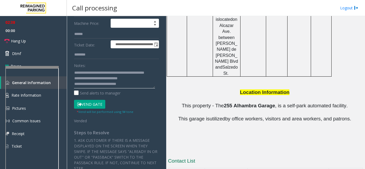
scroll to position [22, 0]
drag, startPoint x: 130, startPoint y: 84, endPoint x: 73, endPoint y: 77, distance: 57.0
click at [73, 77] on div "**********" at bounding box center [116, 128] width 93 height 307
drag, startPoint x: 192, startPoint y: 144, endPoint x: 169, endPoint y: 136, distance: 24.3
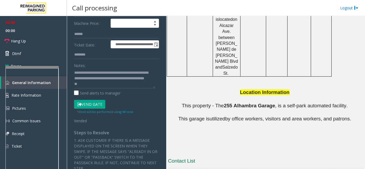
copy td "[PERSON_NAME]"
click at [117, 77] on textarea at bounding box center [114, 78] width 81 height 20
paste textarea "**********"
drag, startPoint x: 227, startPoint y: 158, endPoint x: 205, endPoint y: 151, distance: 23.0
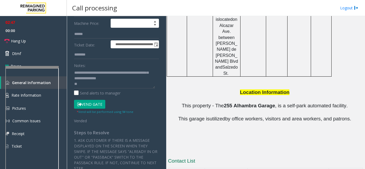
drag, startPoint x: 202, startPoint y: 152, endPoint x: 169, endPoint y: 151, distance: 33.4
click at [148, 79] on textarea at bounding box center [114, 78] width 81 height 20
paste textarea "**********"
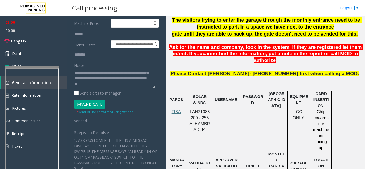
scroll to position [129, 0]
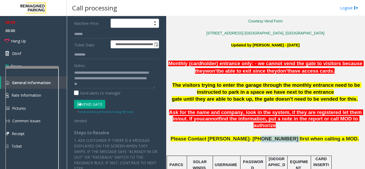
drag, startPoint x: 256, startPoint y: 132, endPoint x: 283, endPoint y: 133, distance: 27.5
click at [283, 136] on span "Please Contact [PERSON_NAME]- [PHONE_NUMBER] first when calling a MOD." at bounding box center [264, 139] width 188 height 6
click at [6, 116] on iframe at bounding box center [31, 129] width 53 height 122
click at [104, 79] on textarea at bounding box center [114, 78] width 81 height 20
paste textarea "**********"
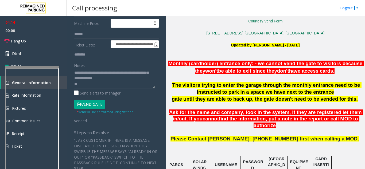
click at [133, 79] on textarea at bounding box center [114, 78] width 81 height 20
click at [110, 86] on textarea at bounding box center [114, 78] width 81 height 20
type textarea "**********"
click at [54, 37] on link "Hang Up" at bounding box center [33, 41] width 67 height 13
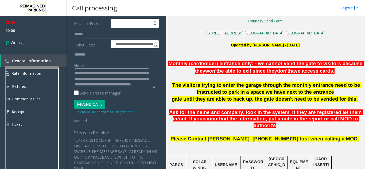
scroll to position [0, 0]
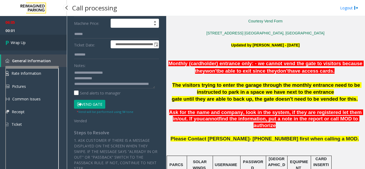
click at [34, 42] on link "Wrap Up" at bounding box center [33, 43] width 67 height 16
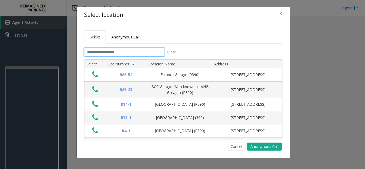
click at [95, 51] on input "text" at bounding box center [124, 52] width 80 height 9
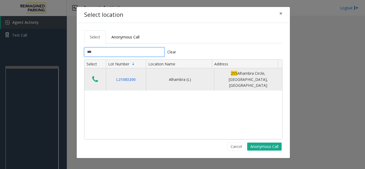
type input "***"
click at [93, 78] on icon "Data table" at bounding box center [95, 79] width 6 height 7
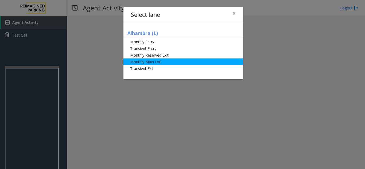
click at [150, 61] on li "Monthly Main Exit" at bounding box center [183, 61] width 120 height 7
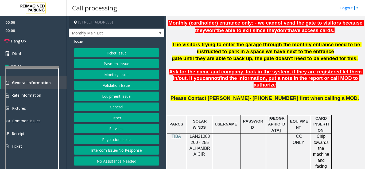
scroll to position [160, 0]
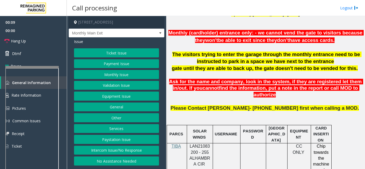
click at [123, 74] on button "Monthly Issue" at bounding box center [116, 74] width 85 height 9
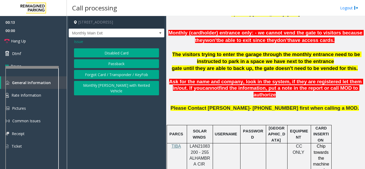
click at [118, 51] on button "Disabled Card" at bounding box center [116, 52] width 85 height 9
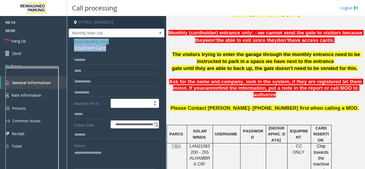
drag, startPoint x: 117, startPoint y: 48, endPoint x: 73, endPoint y: 42, distance: 45.0
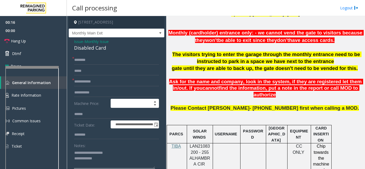
type textarea "**********"
click at [201, 144] on span "LAN21083200 - 255 ALHAMBRA CIR" at bounding box center [199, 155] width 21 height 22
drag, startPoint x: 198, startPoint y: 146, endPoint x: 189, endPoint y: 140, distance: 10.7
click at [189, 143] on p "LAN21083200 - 255 ALHAMBRA CIR" at bounding box center [200, 155] width 22 height 24
click at [84, 82] on input "text" at bounding box center [116, 81] width 85 height 9
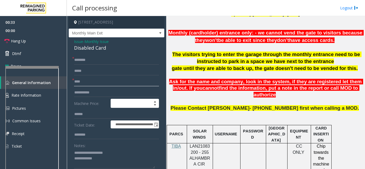
type input "****"
click at [110, 66] on form "**********" at bounding box center [116, 125] width 85 height 139
click at [109, 60] on input "text" at bounding box center [116, 60] width 85 height 9
click at [87, 59] on input "text" at bounding box center [116, 60] width 85 height 9
type input "********"
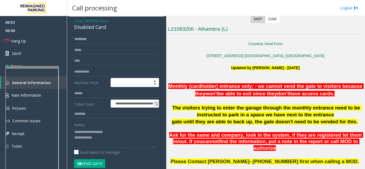
scroll to position [53, 0]
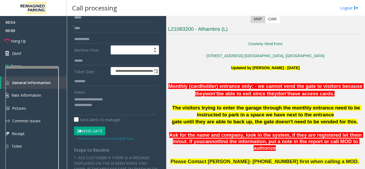
click at [90, 131] on button "Vend Gate" at bounding box center [89, 131] width 31 height 9
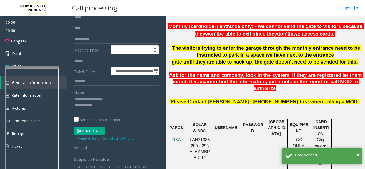
scroll to position [187, 0]
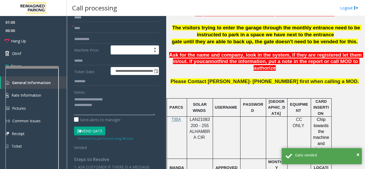
click at [116, 110] on textarea at bounding box center [114, 105] width 81 height 20
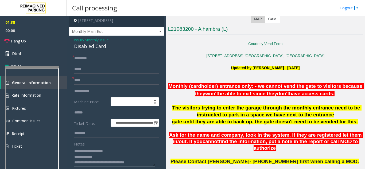
scroll to position [0, 0]
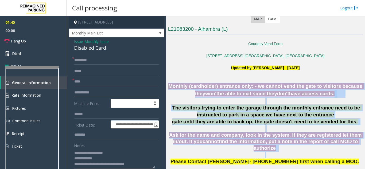
drag, startPoint x: 175, startPoint y: 83, endPoint x: 340, endPoint y: 148, distance: 177.6
click at [326, 152] on p at bounding box center [265, 155] width 195 height 7
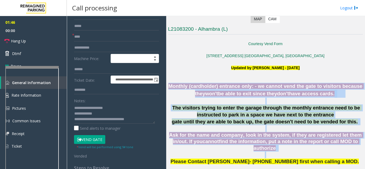
scroll to position [53, 0]
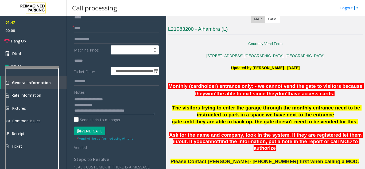
click at [148, 111] on textarea at bounding box center [114, 105] width 81 height 20
click at [27, 44] on link "Hang Up" at bounding box center [33, 41] width 67 height 13
click at [148, 112] on textarea at bounding box center [114, 105] width 81 height 20
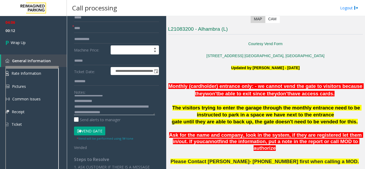
scroll to position [0, 0]
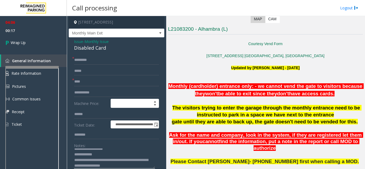
type textarea "**********"
click at [88, 59] on input "********" at bounding box center [116, 60] width 85 height 9
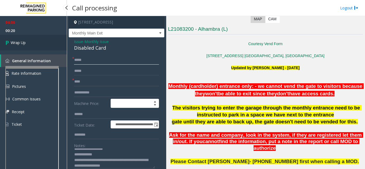
type input "****"
click at [35, 40] on link "Wrap Up" at bounding box center [33, 43] width 67 height 16
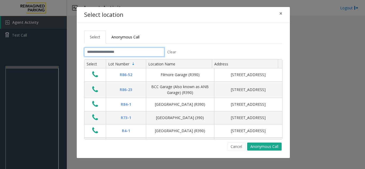
click at [93, 49] on input "text" at bounding box center [124, 52] width 80 height 9
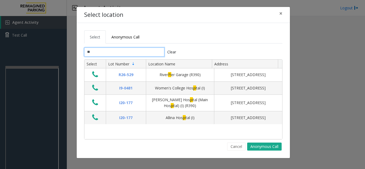
type input "*"
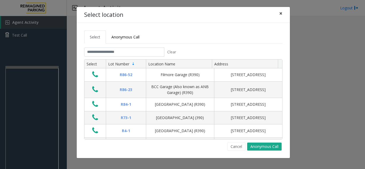
click at [281, 15] on span "×" at bounding box center [280, 13] width 3 height 7
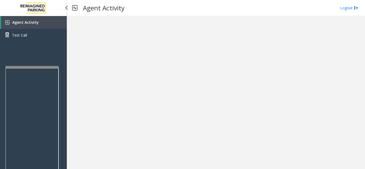
click at [32, 22] on span "Agent Activity" at bounding box center [25, 22] width 26 height 5
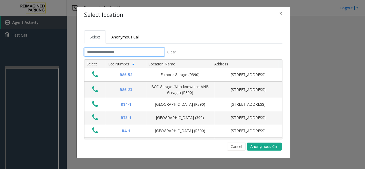
click at [93, 49] on input "text" at bounding box center [124, 52] width 80 height 9
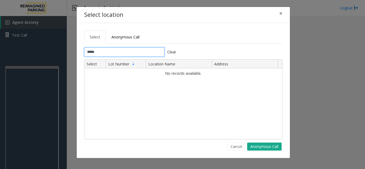
type input "*****"
drag, startPoint x: 90, startPoint y: 52, endPoint x: 88, endPoint y: 50, distance: 2.9
click at [87, 52] on input "*****" at bounding box center [124, 52] width 80 height 9
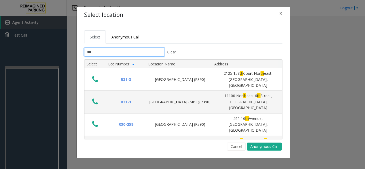
type input "*"
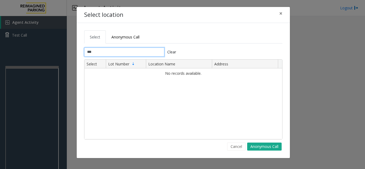
type input "*"
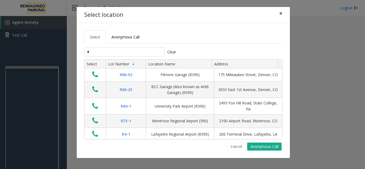
click at [280, 14] on span "×" at bounding box center [280, 13] width 3 height 7
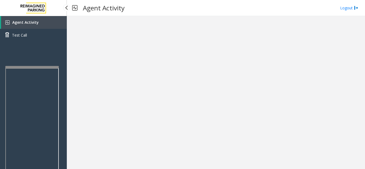
click at [36, 23] on span "Agent Activity" at bounding box center [25, 22] width 26 height 5
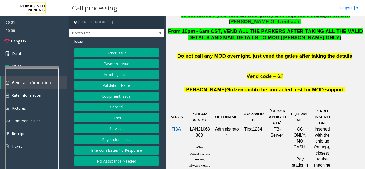
scroll to position [320, 0]
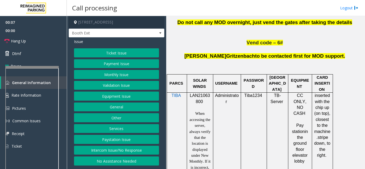
click at [201, 93] on span "LAN21063800" at bounding box center [200, 98] width 20 height 10
copy p "LAN21063800"
click at [115, 85] on button "Validation Issue" at bounding box center [116, 85] width 85 height 9
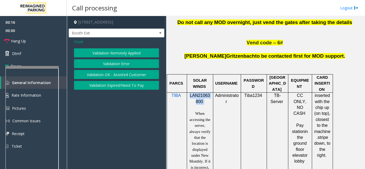
click at [117, 66] on button "Validation Error" at bounding box center [116, 63] width 85 height 9
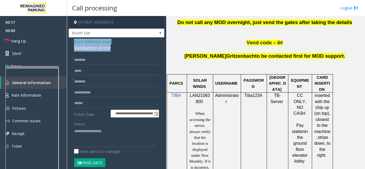
drag, startPoint x: 110, startPoint y: 47, endPoint x: 72, endPoint y: 44, distance: 38.8
click at [71, 44] on div "**********" at bounding box center [117, 150] width 96 height 227
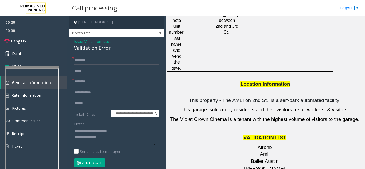
scroll to position [721, 0]
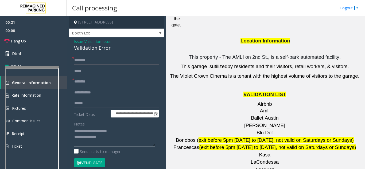
type textarea "**********"
drag, startPoint x: 294, startPoint y: 98, endPoint x: 247, endPoint y: 97, distance: 47.5
click at [247, 159] on p "La Condessa" at bounding box center [265, 162] width 195 height 7
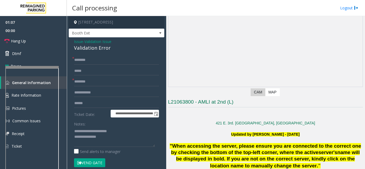
scroll to position [0, 0]
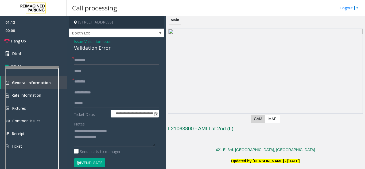
click at [96, 84] on input "text" at bounding box center [116, 81] width 85 height 9
type input "*******"
click at [76, 82] on input "*******" at bounding box center [116, 81] width 85 height 9
drag, startPoint x: 90, startPoint y: 81, endPoint x: 75, endPoint y: 83, distance: 15.5
click at [75, 83] on input "*******" at bounding box center [116, 81] width 85 height 9
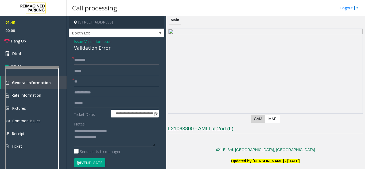
type input "**"
click at [77, 57] on input "text" at bounding box center [116, 60] width 85 height 9
type input "**"
click at [108, 139] on textarea at bounding box center [114, 137] width 81 height 20
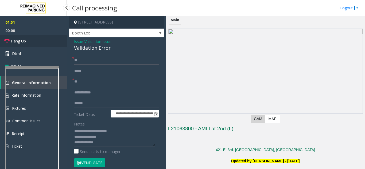
click at [26, 37] on link "Hang Up" at bounding box center [33, 41] width 67 height 13
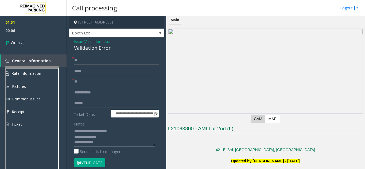
click at [108, 144] on textarea at bounding box center [114, 137] width 81 height 20
paste textarea "**********"
type textarea "**********"
click at [47, 55] on link "General Information" at bounding box center [34, 60] width 66 height 13
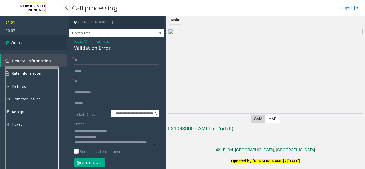
click at [44, 49] on link "Wrap Up" at bounding box center [33, 43] width 67 height 16
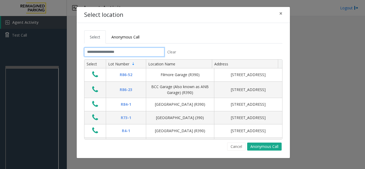
click at [126, 54] on input "text" at bounding box center [124, 52] width 80 height 9
click at [126, 50] on input "text" at bounding box center [124, 52] width 80 height 9
click at [135, 35] on span "Anonymous Call" at bounding box center [125, 36] width 28 height 5
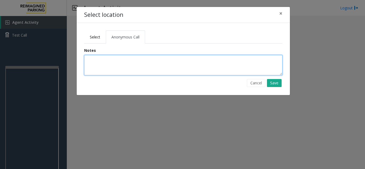
click at [108, 68] on textarea at bounding box center [183, 65] width 198 height 20
type textarea "**********"
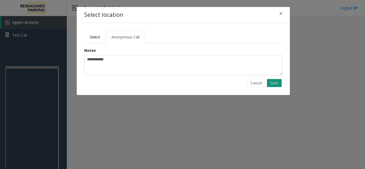
click at [281, 85] on button "Save" at bounding box center [274, 83] width 15 height 8
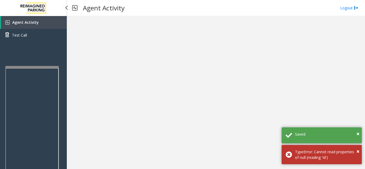
click at [40, 23] on link "Agent Activity" at bounding box center [34, 22] width 66 height 13
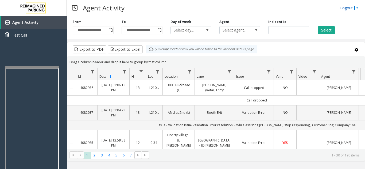
click at [344, 6] on link "Logout" at bounding box center [349, 8] width 18 height 6
